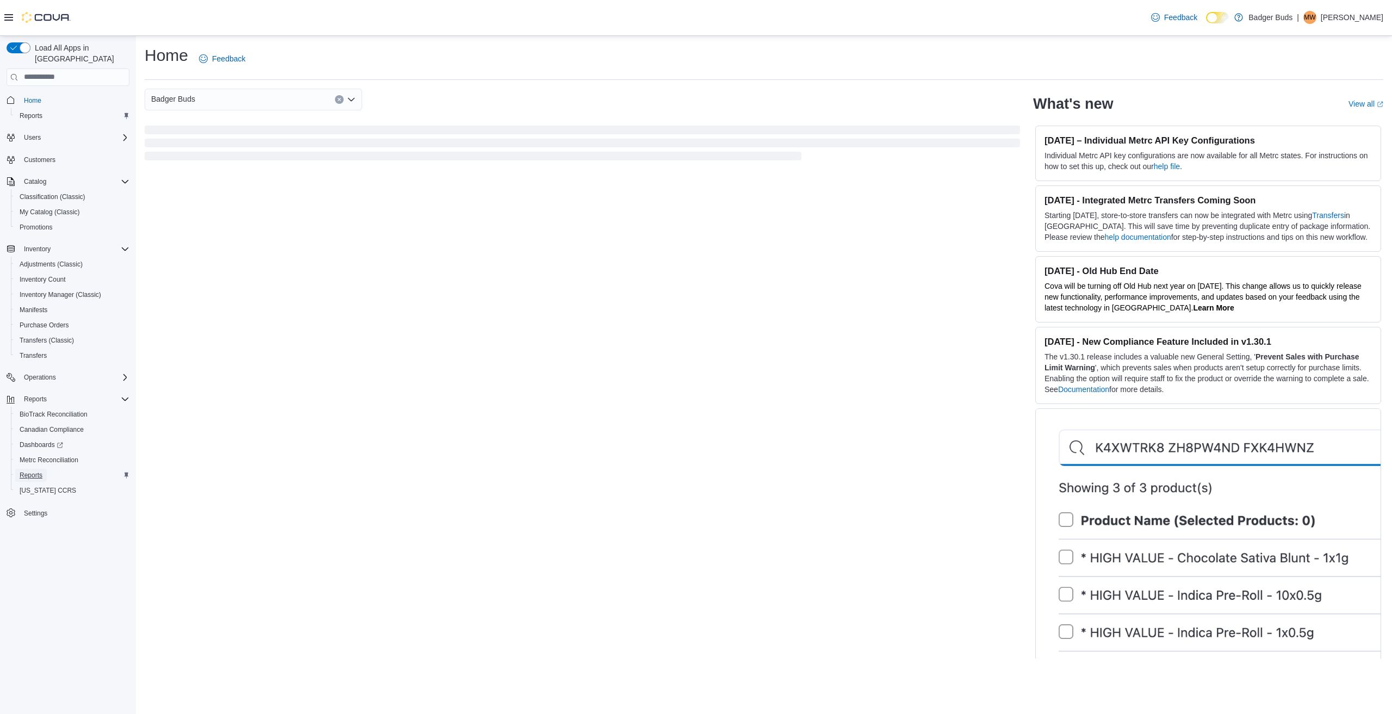
click at [27, 471] on span "Reports" at bounding box center [31, 475] width 23 height 9
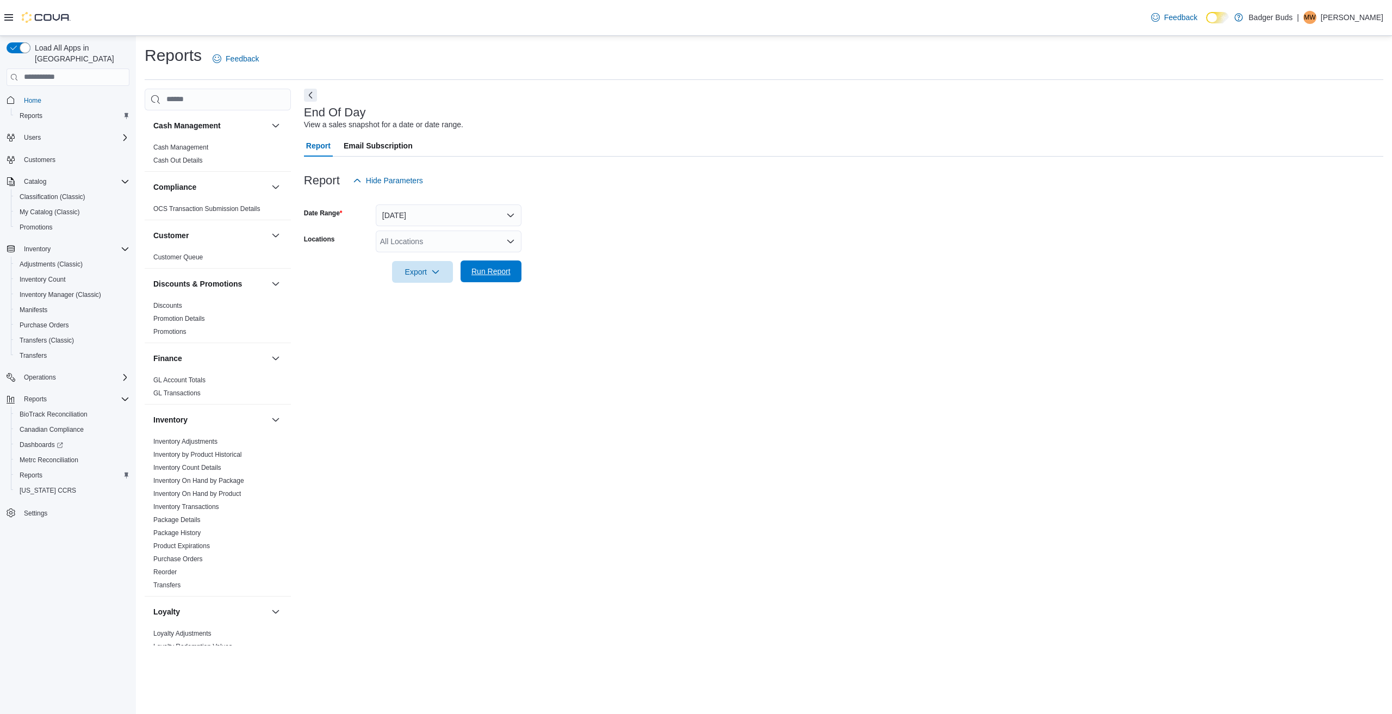
click at [521, 266] on button "Run Report" at bounding box center [490, 271] width 61 height 22
